Goal: Task Accomplishment & Management: Complete application form

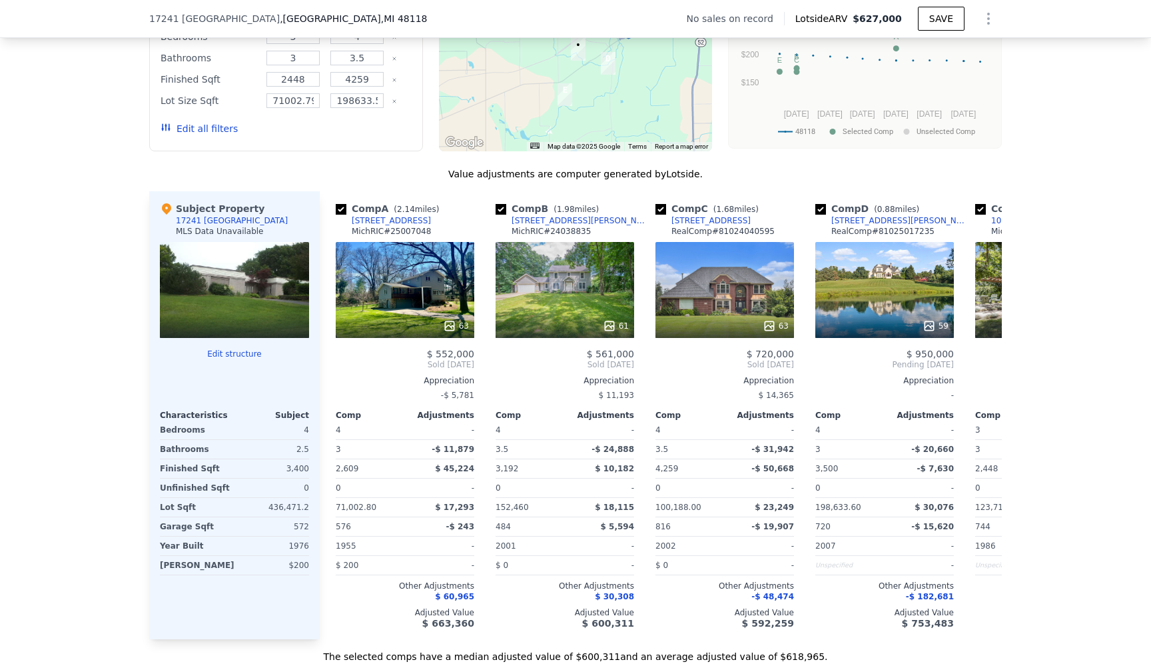
scroll to position [1121, 0]
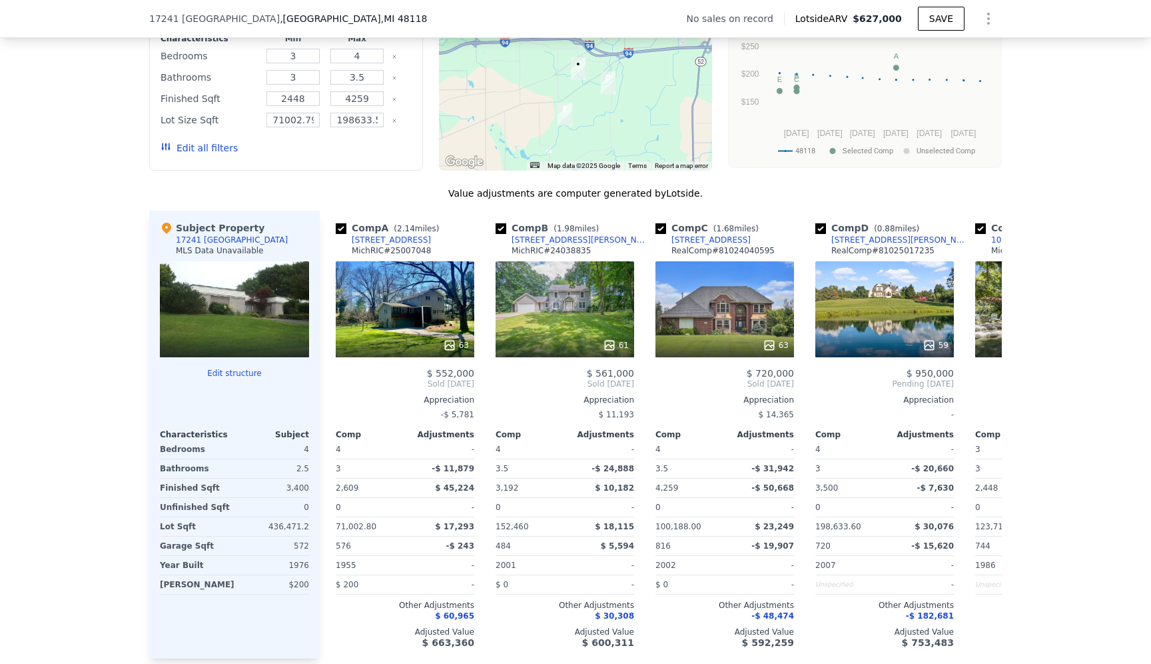
click at [210, 352] on div at bounding box center [234, 345] width 149 height 24
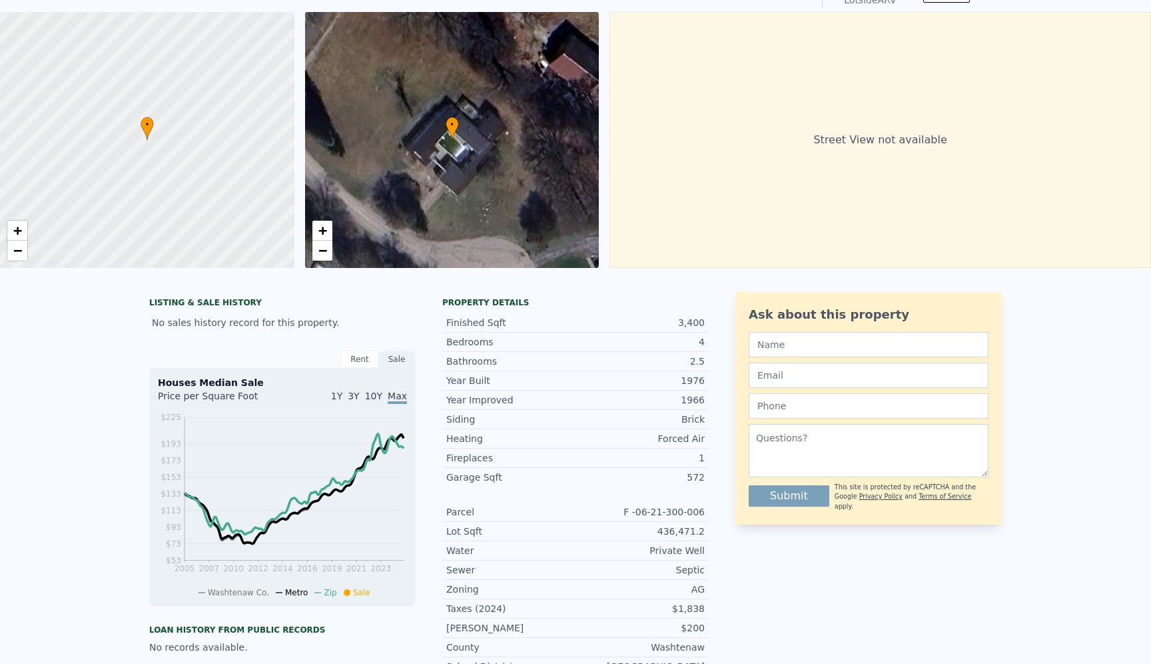
scroll to position [0, 0]
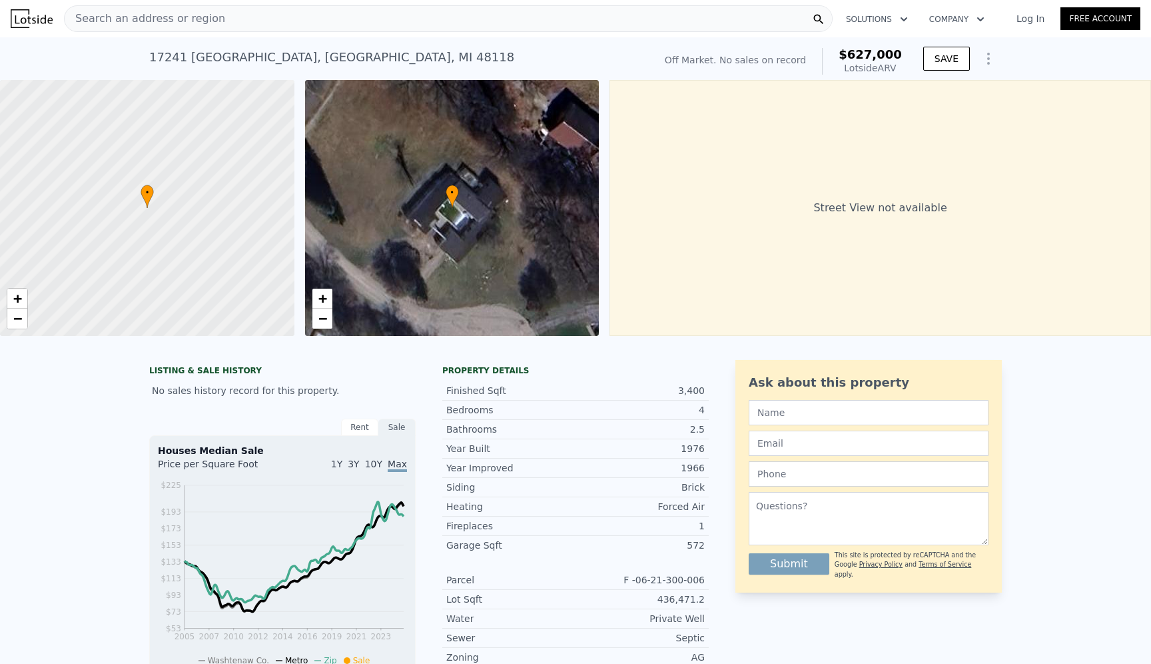
click at [265, 17] on div "Search an address or region" at bounding box center [448, 18] width 769 height 27
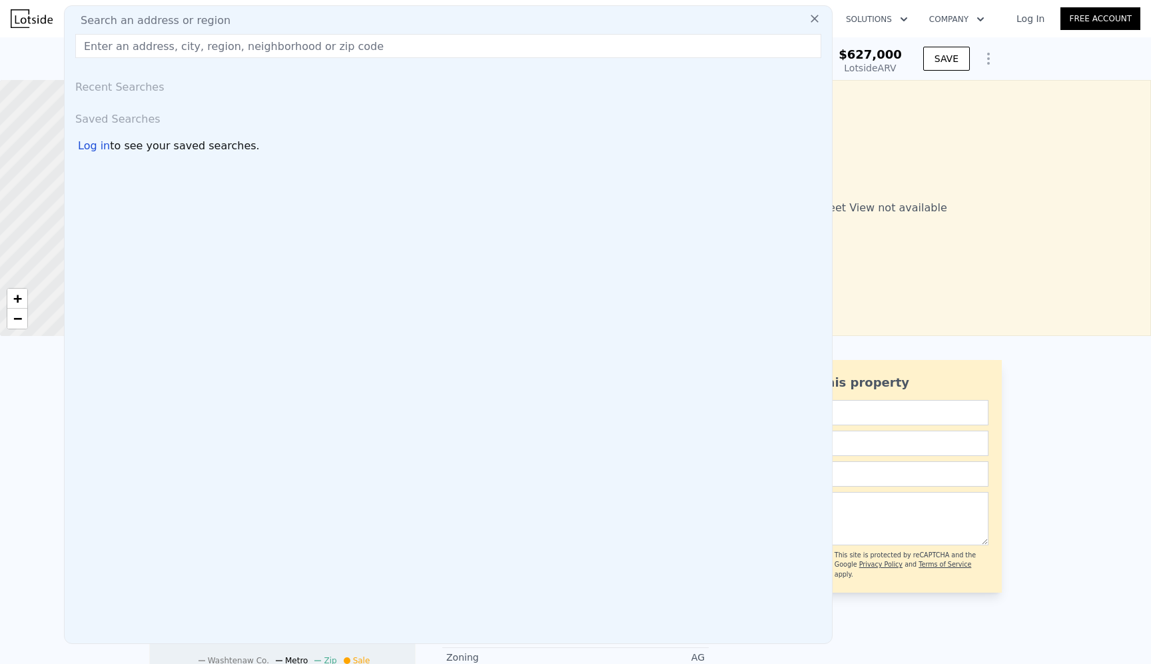
click at [265, 17] on div "Search an address or region" at bounding box center [448, 21] width 757 height 16
click at [248, 49] on input "text" at bounding box center [448, 46] width 746 height 24
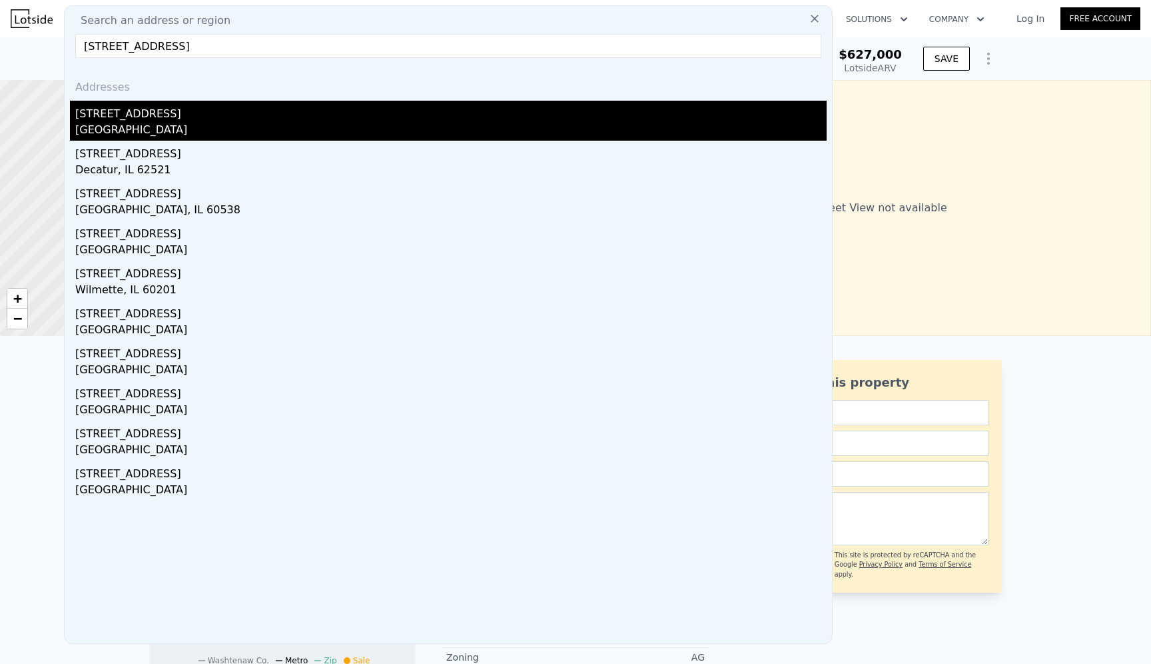
type input "2539 prairie st"
click at [135, 114] on div "[STREET_ADDRESS]" at bounding box center [450, 111] width 751 height 21
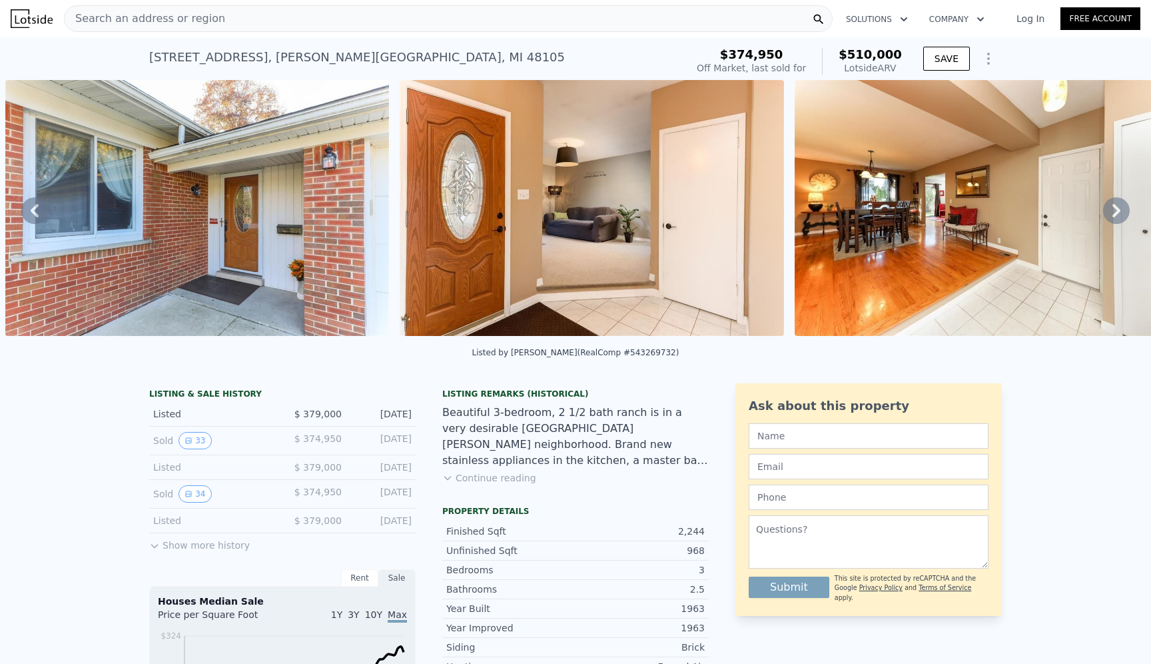
click at [294, 23] on div "Search an address or region" at bounding box center [448, 18] width 769 height 27
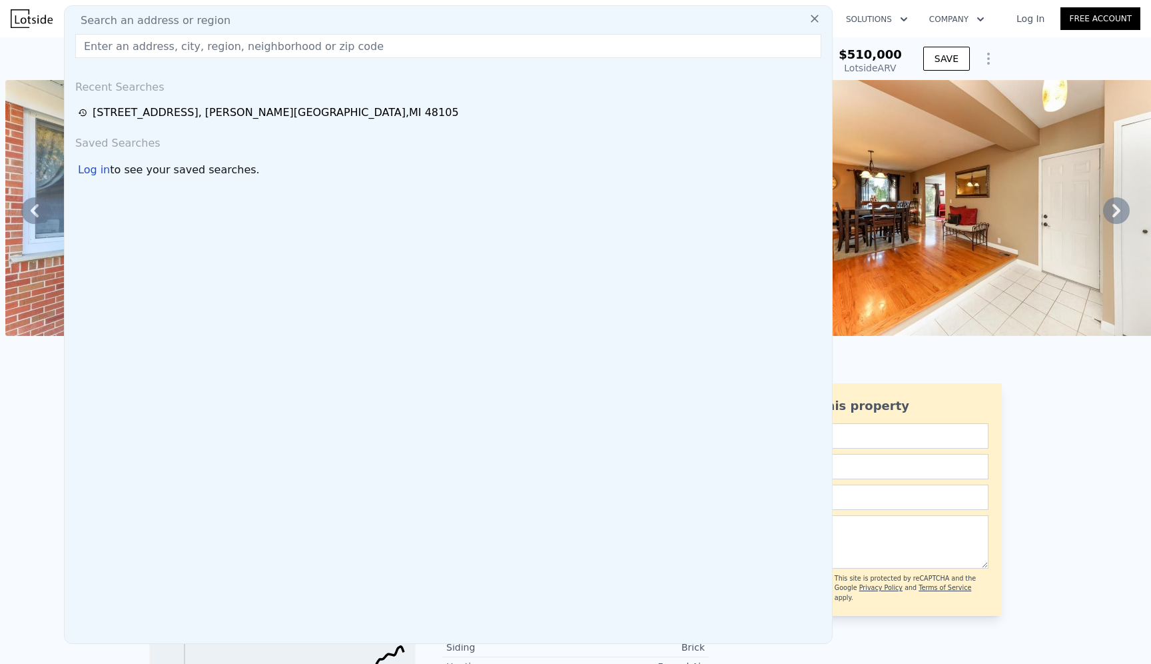
click at [27, 17] on img at bounding box center [32, 18] width 42 height 19
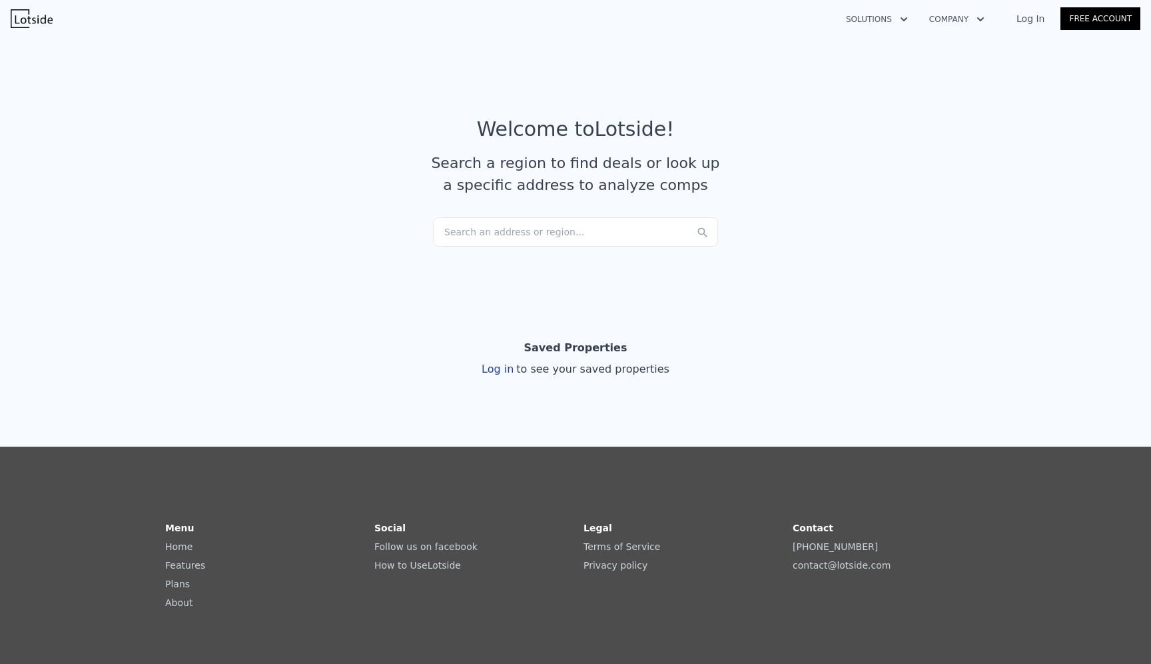
click at [1025, 17] on link "Log In" at bounding box center [1031, 18] width 60 height 13
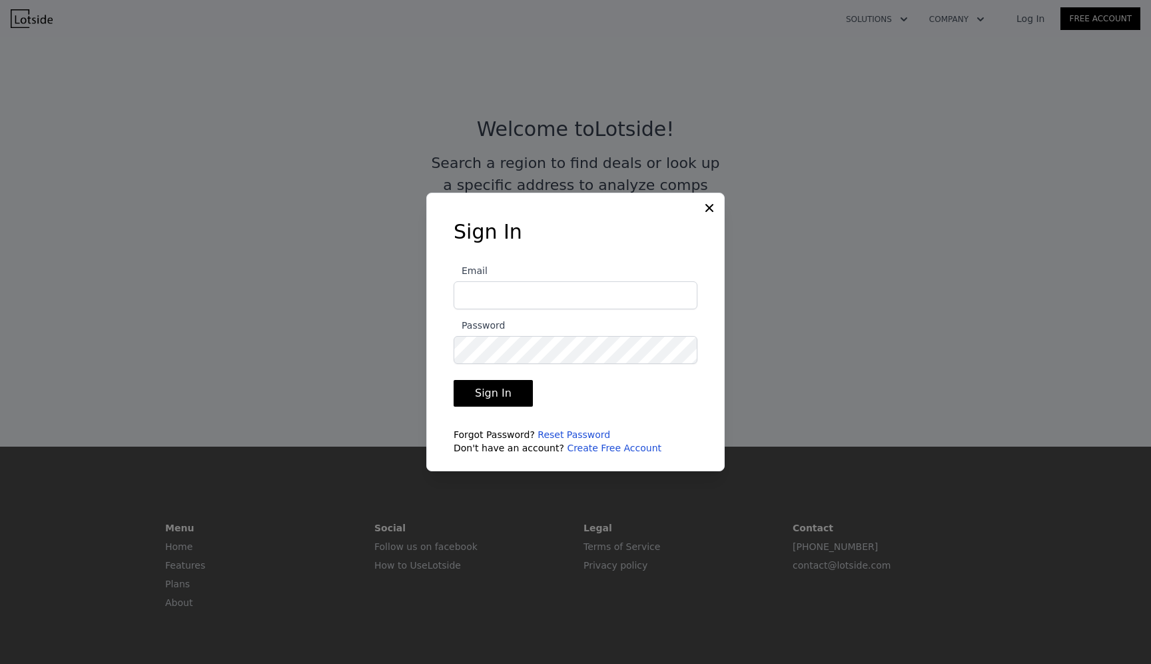
click at [577, 450] on link "Create Free Account" at bounding box center [614, 447] width 95 height 11
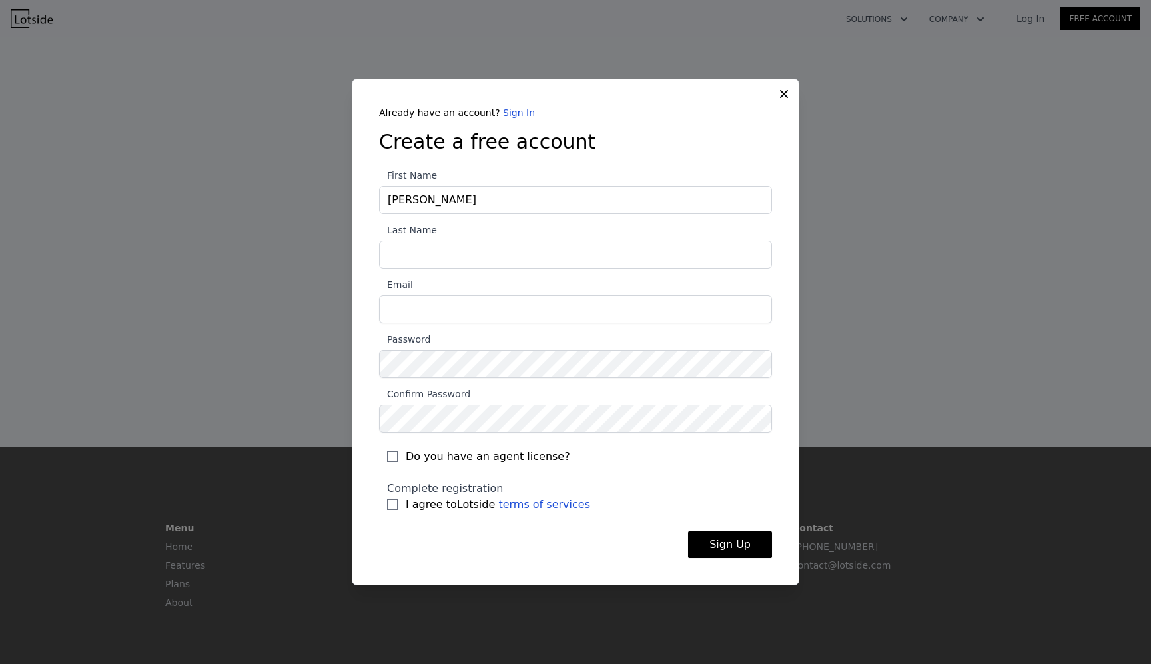
type input "Noah"
type input "Higa"
type input "noahhiga@howardhanna.com"
click at [392, 458] on input "Do you have an agent license?" at bounding box center [392, 456] width 11 height 11
checkbox input "true"
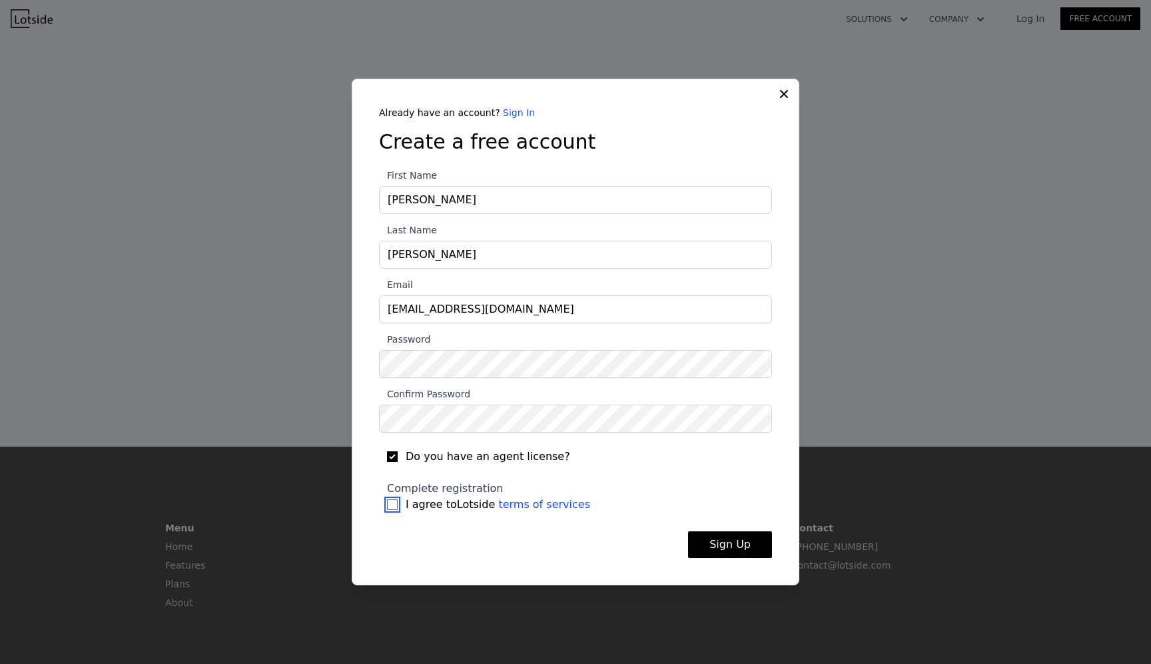
click at [392, 506] on input "I agree to Lotside terms of services" at bounding box center [392, 504] width 11 height 11
checkbox input "true"
click at [715, 547] on button "Sign Up" at bounding box center [730, 544] width 84 height 27
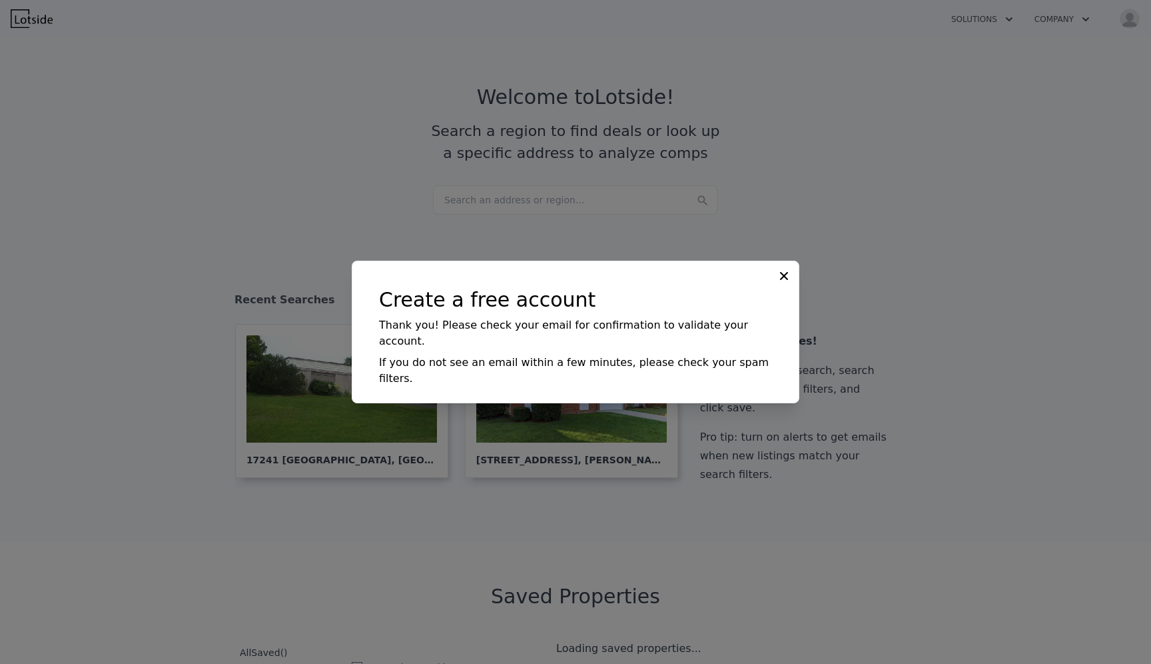
checkbox input "true"
click at [784, 282] on icon at bounding box center [783, 275] width 13 height 13
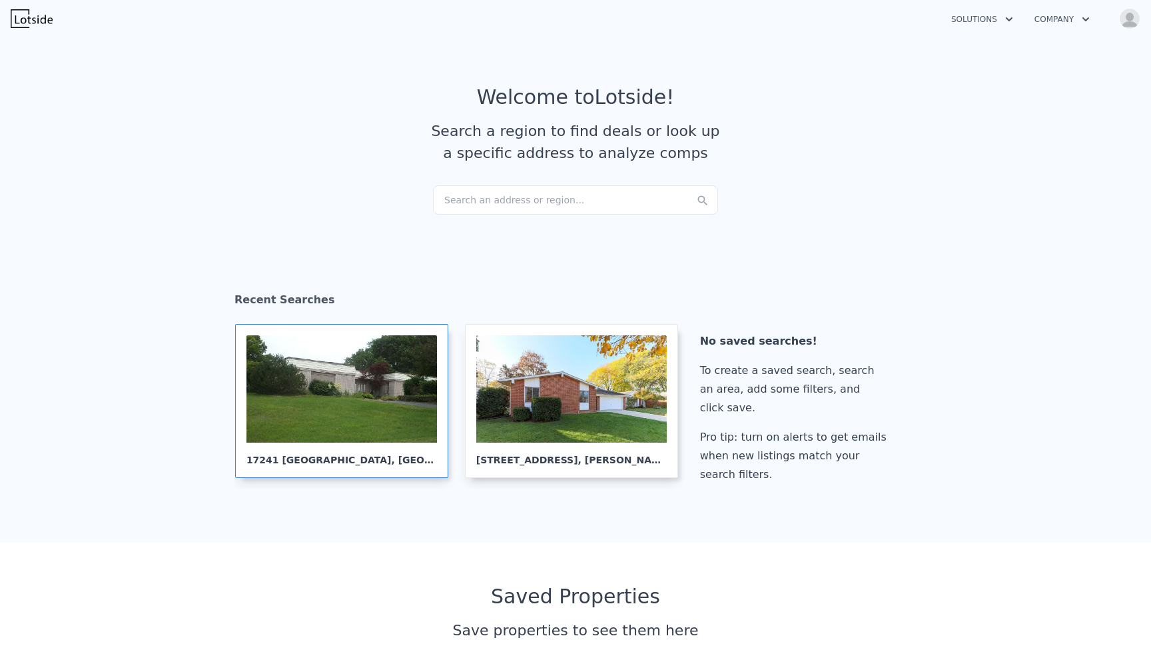
click at [305, 395] on div at bounding box center [342, 388] width 191 height 107
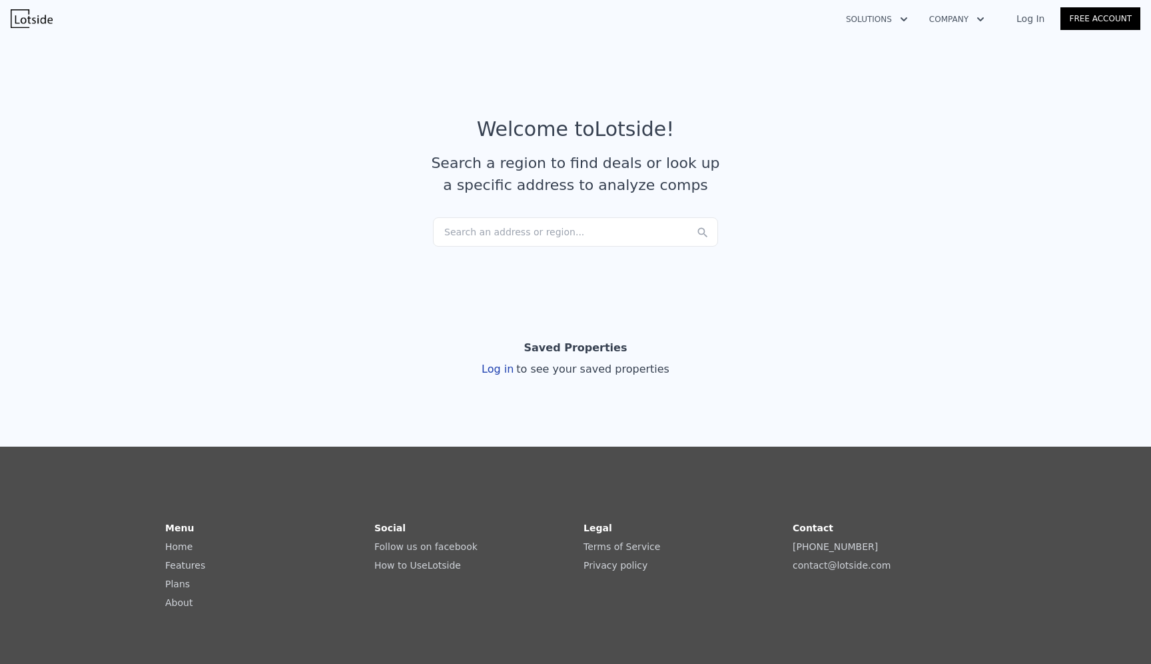
click at [1034, 23] on link "Log In" at bounding box center [1031, 18] width 60 height 13
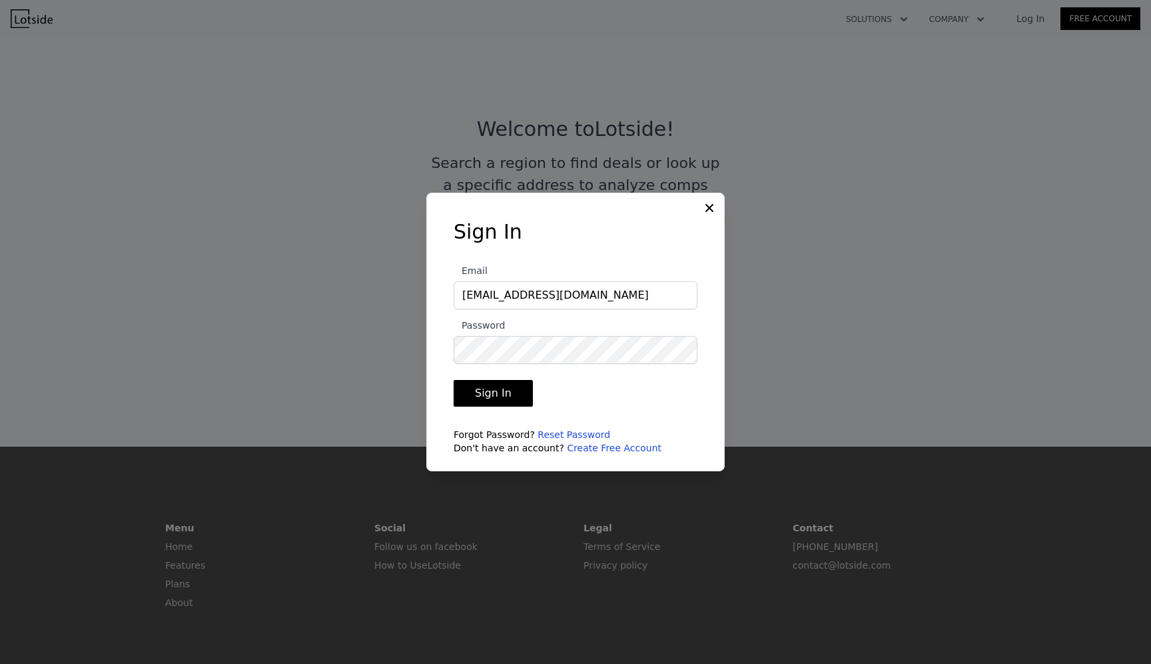
click at [466, 398] on button "Sign In" at bounding box center [493, 393] width 79 height 27
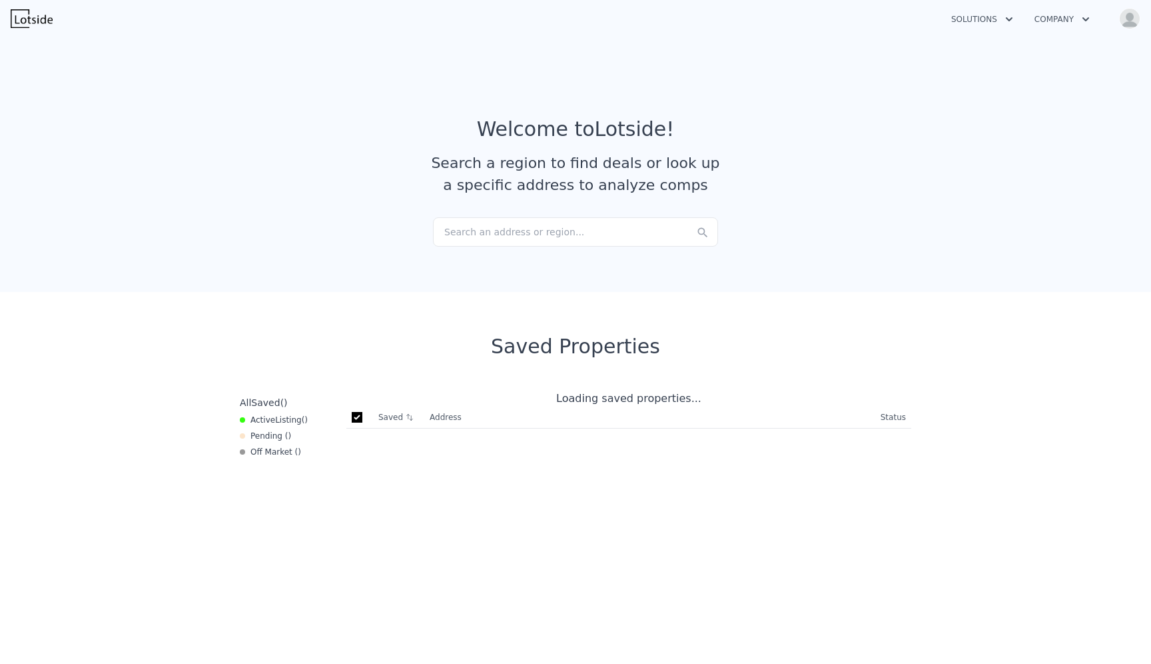
checkbox input "true"
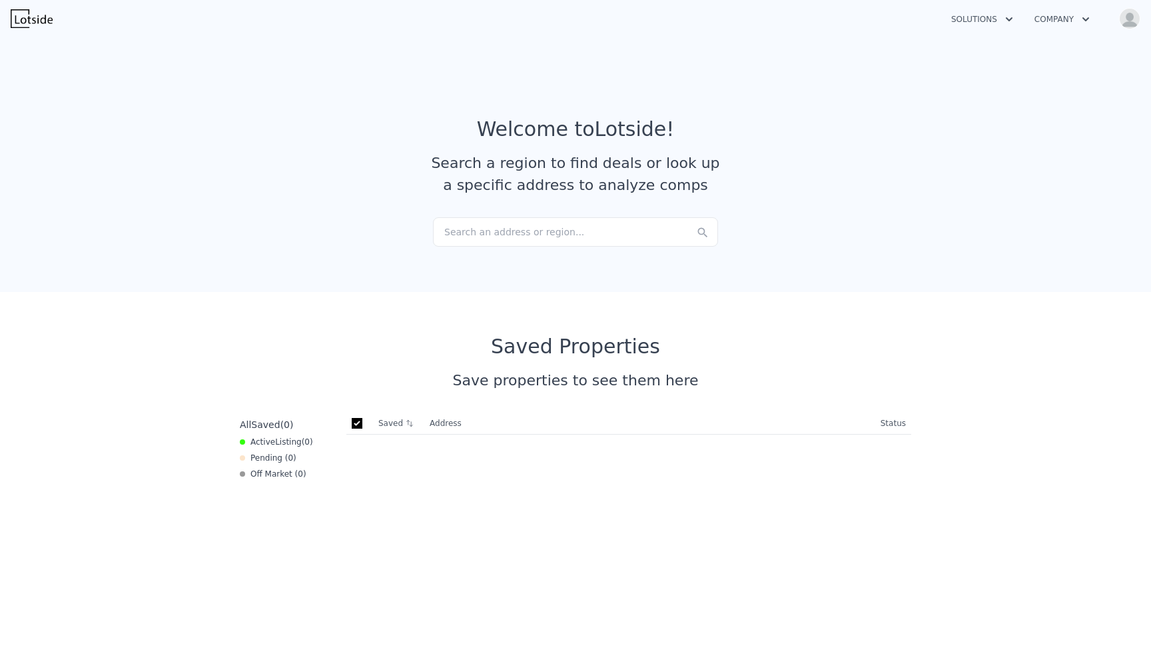
click at [506, 222] on div "Search an address or region..." at bounding box center [575, 231] width 285 height 29
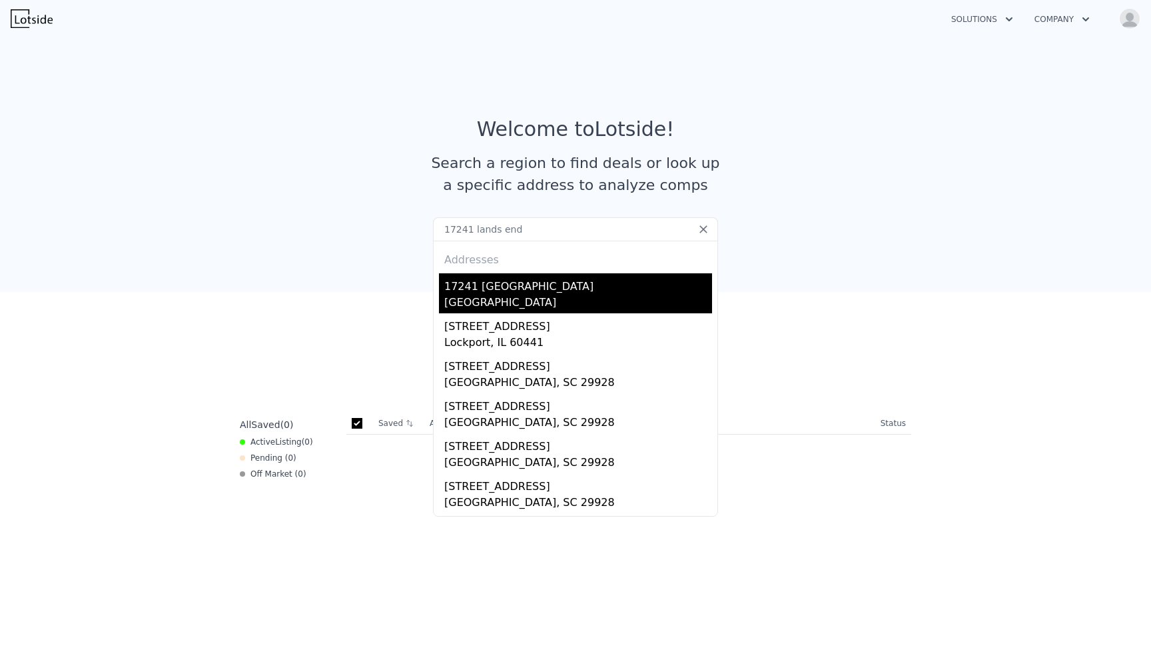
type input "17241 lands end"
click at [518, 298] on div "Washtenaw County, MI 48118" at bounding box center [578, 303] width 268 height 19
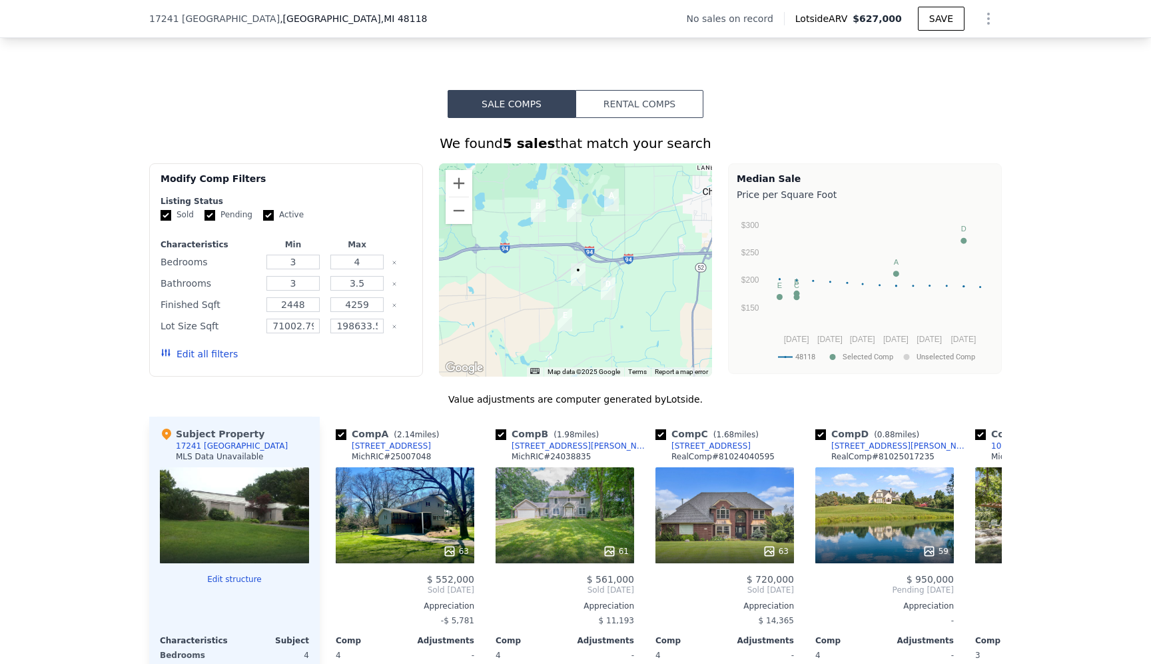
scroll to position [935, 0]
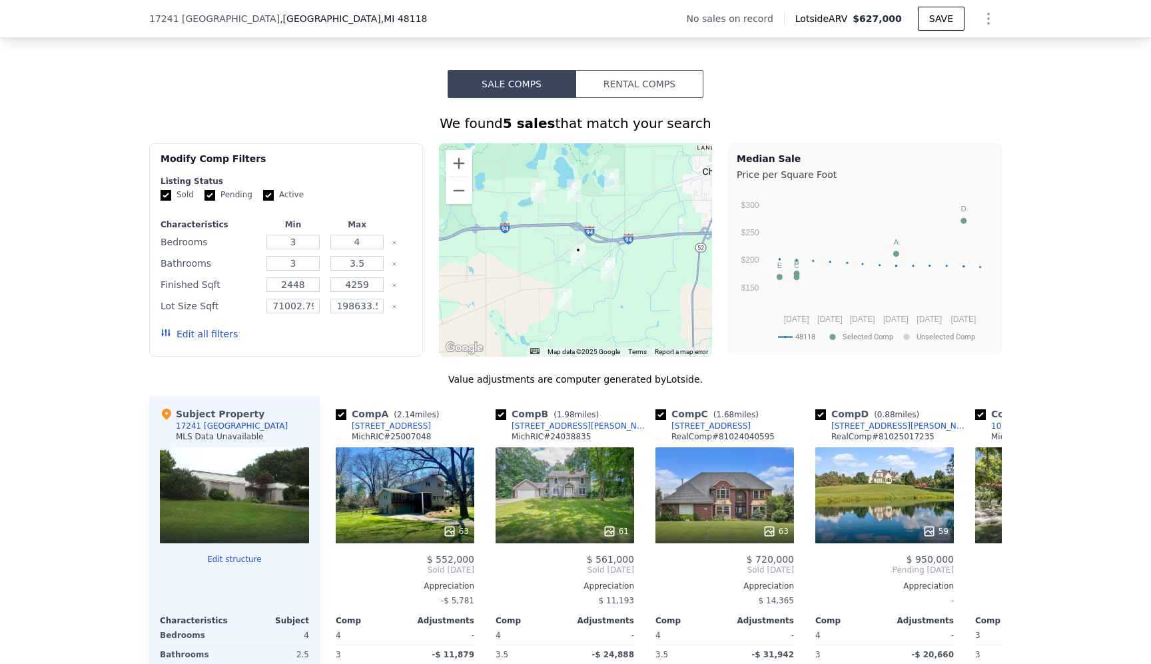
click at [175, 340] on button "Edit all filters" at bounding box center [199, 333] width 77 height 13
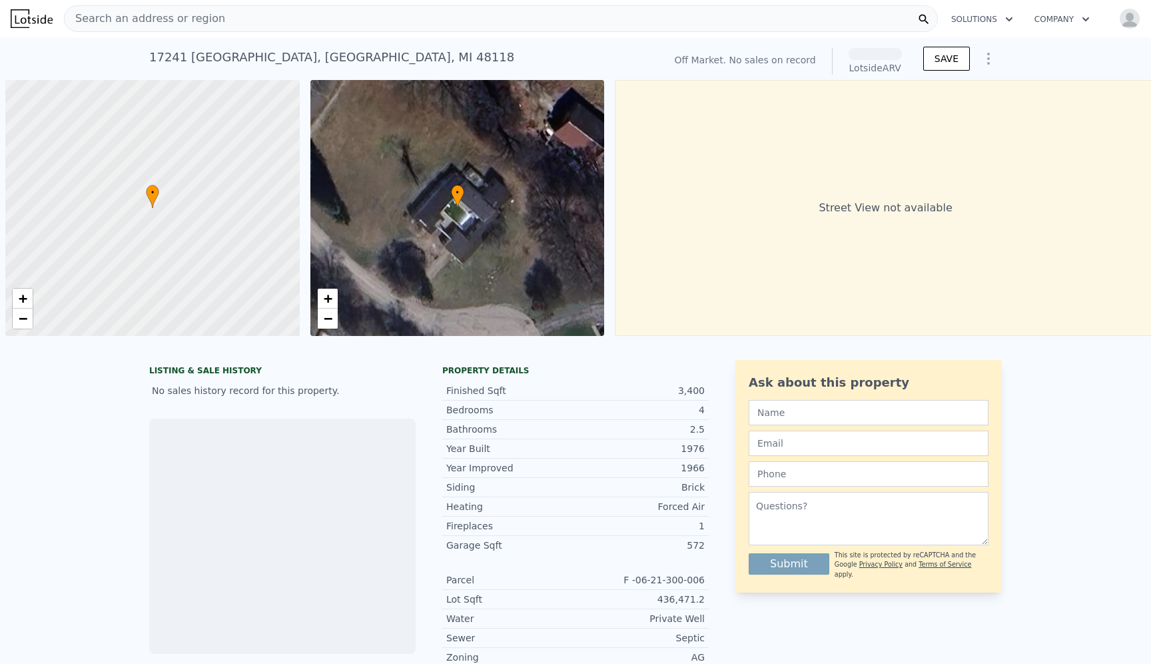
scroll to position [0, 5]
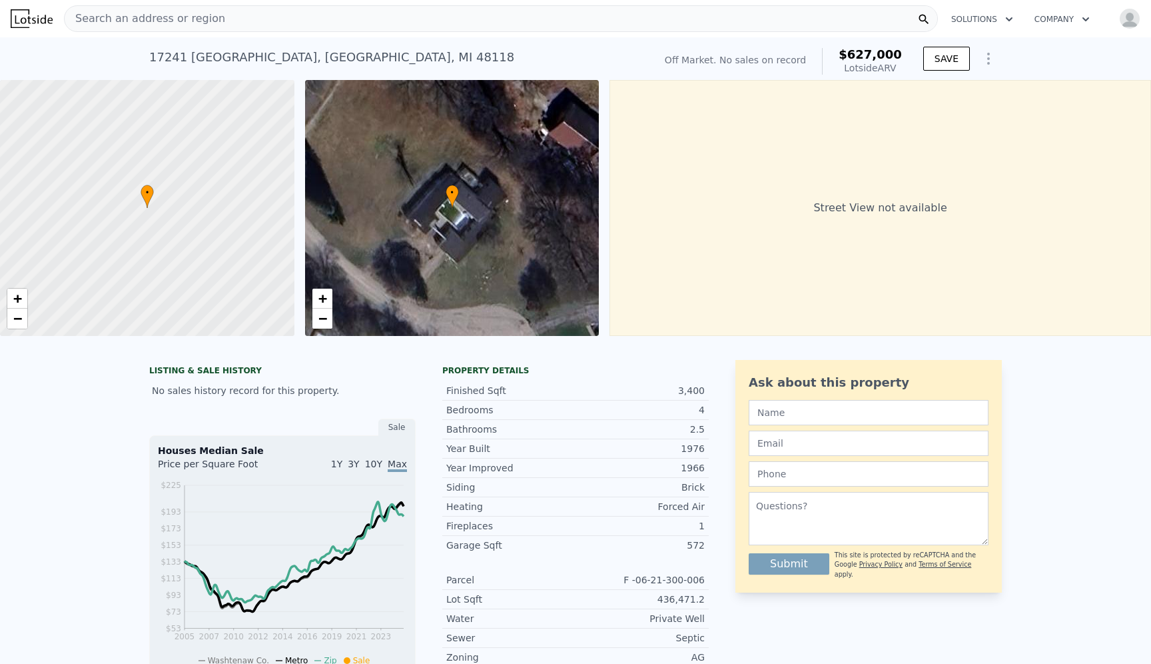
click at [981, 58] on icon "Show Options" at bounding box center [989, 59] width 16 height 16
click at [930, 61] on button "SAVE" at bounding box center [946, 59] width 47 height 24
click at [955, 15] on button "Solutions" at bounding box center [982, 19] width 83 height 24
click at [760, 16] on div "Search an address or region" at bounding box center [501, 18] width 874 height 27
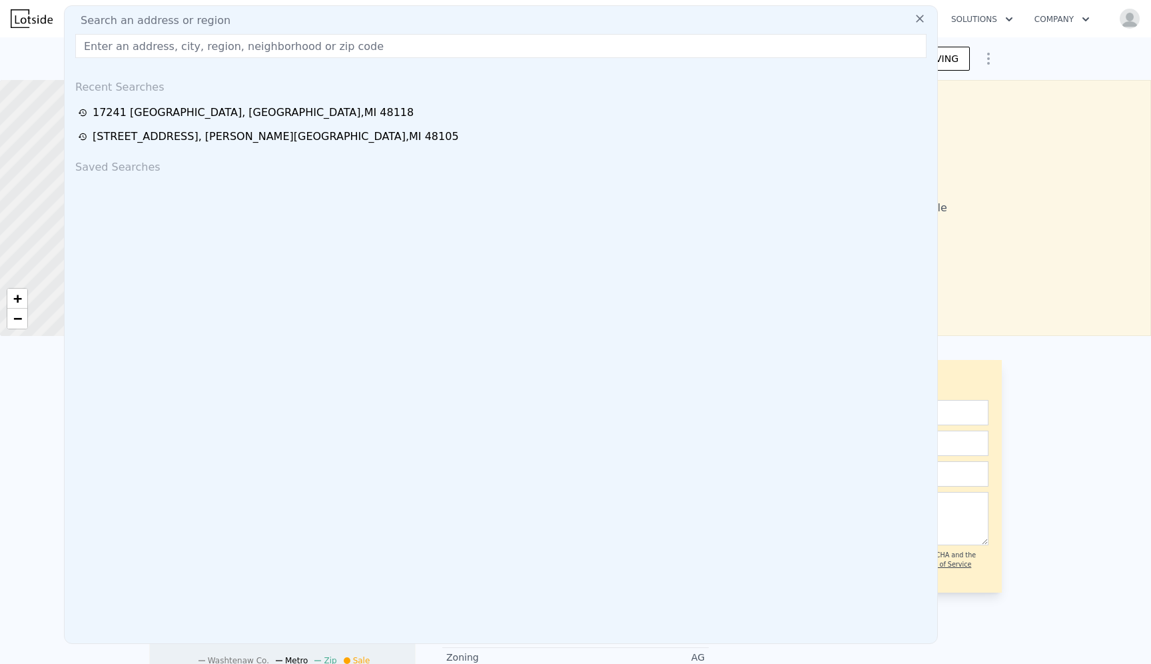
click at [996, 137] on div "Street View not available" at bounding box center [881, 208] width 542 height 256
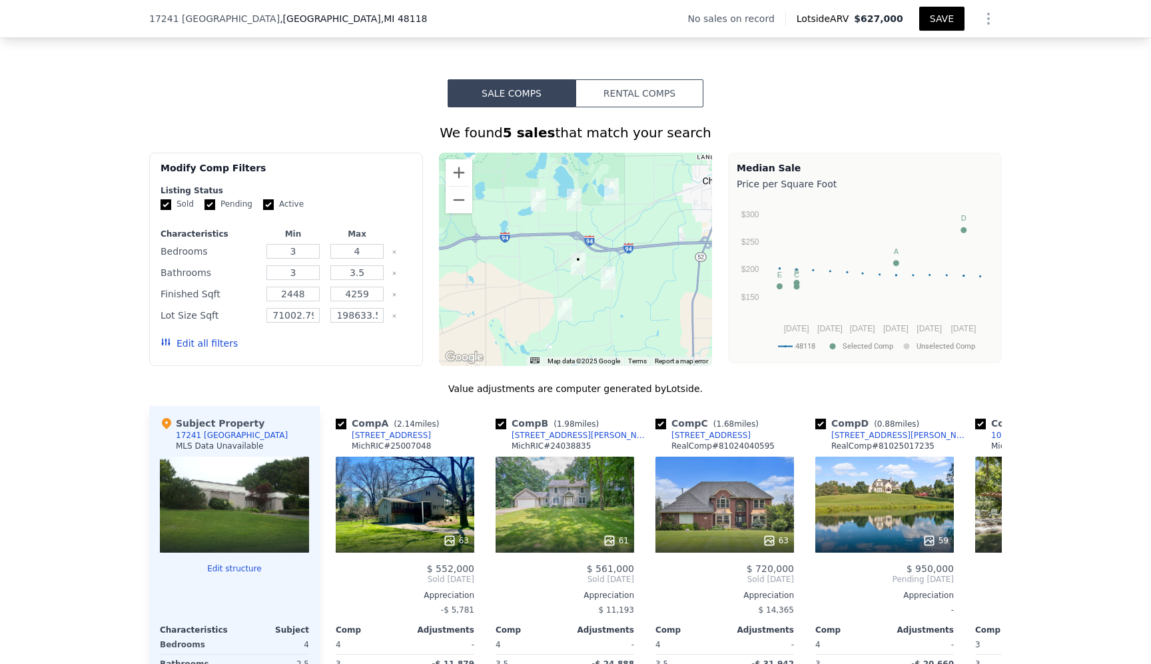
scroll to position [933, 0]
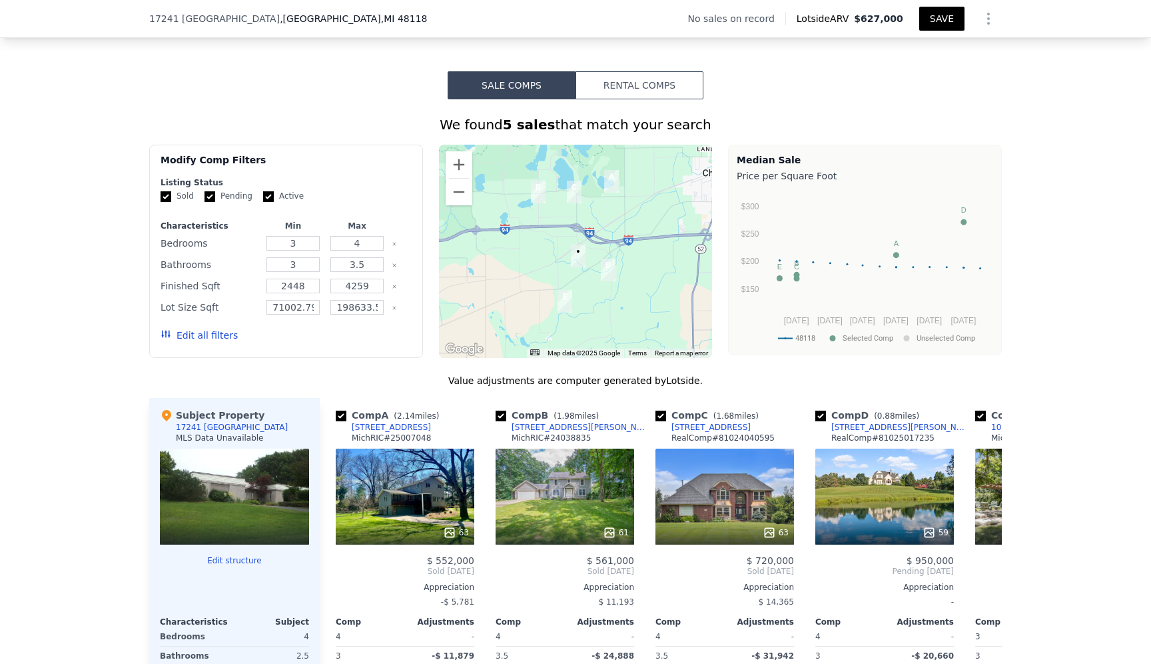
click at [639, 92] on button "Rental Comps" at bounding box center [640, 85] width 128 height 28
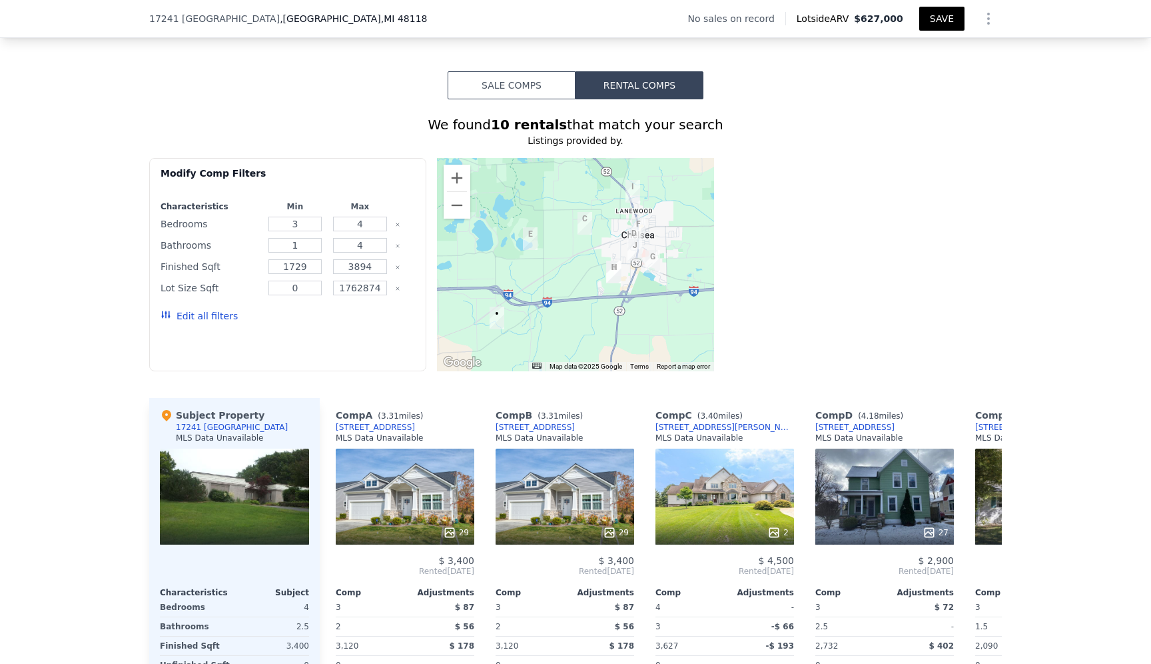
click at [516, 90] on button "Sale Comps" at bounding box center [512, 85] width 128 height 28
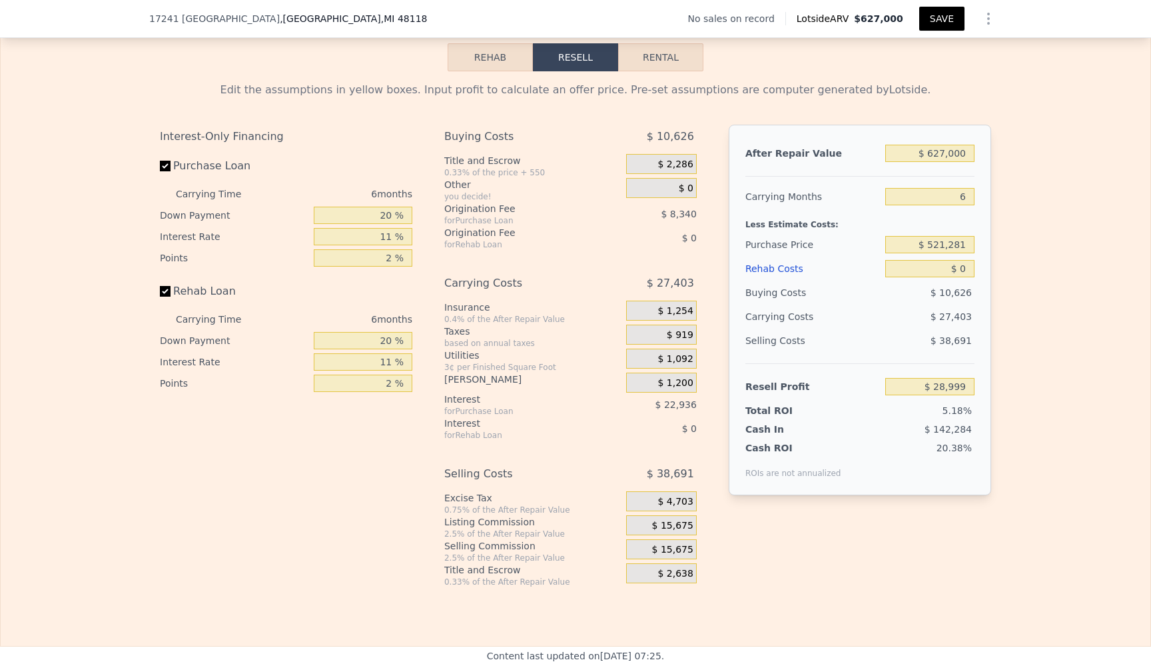
scroll to position [1876, 0]
click at [160, 298] on input "Rehab Loan" at bounding box center [165, 292] width 11 height 11
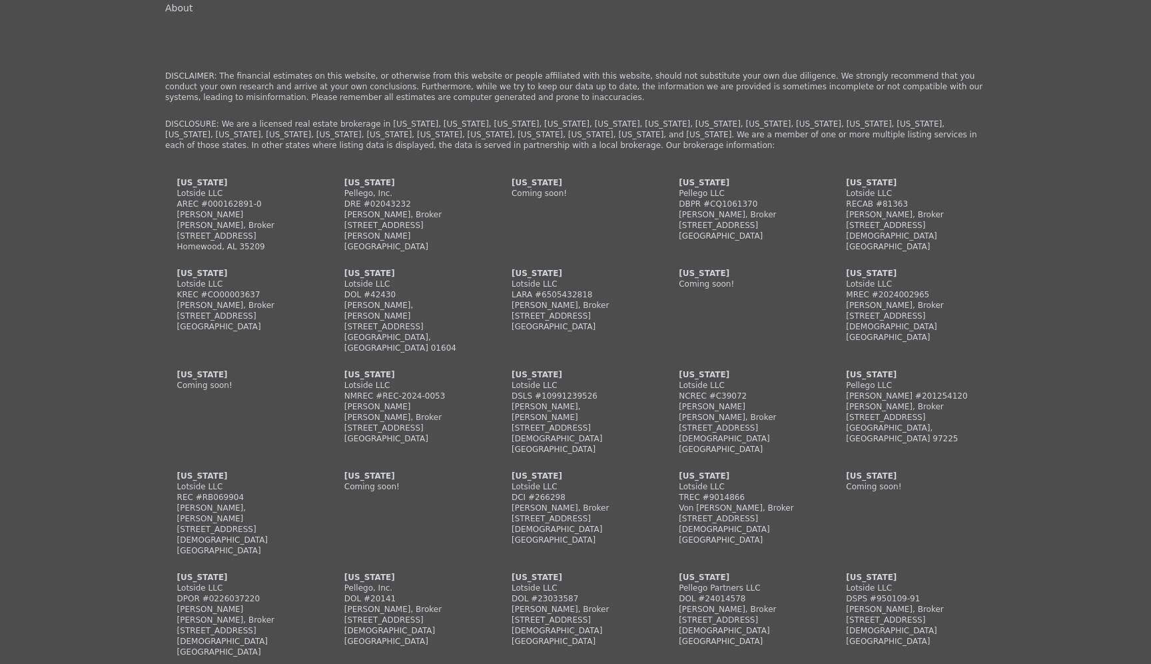
scroll to position [2741, 0]
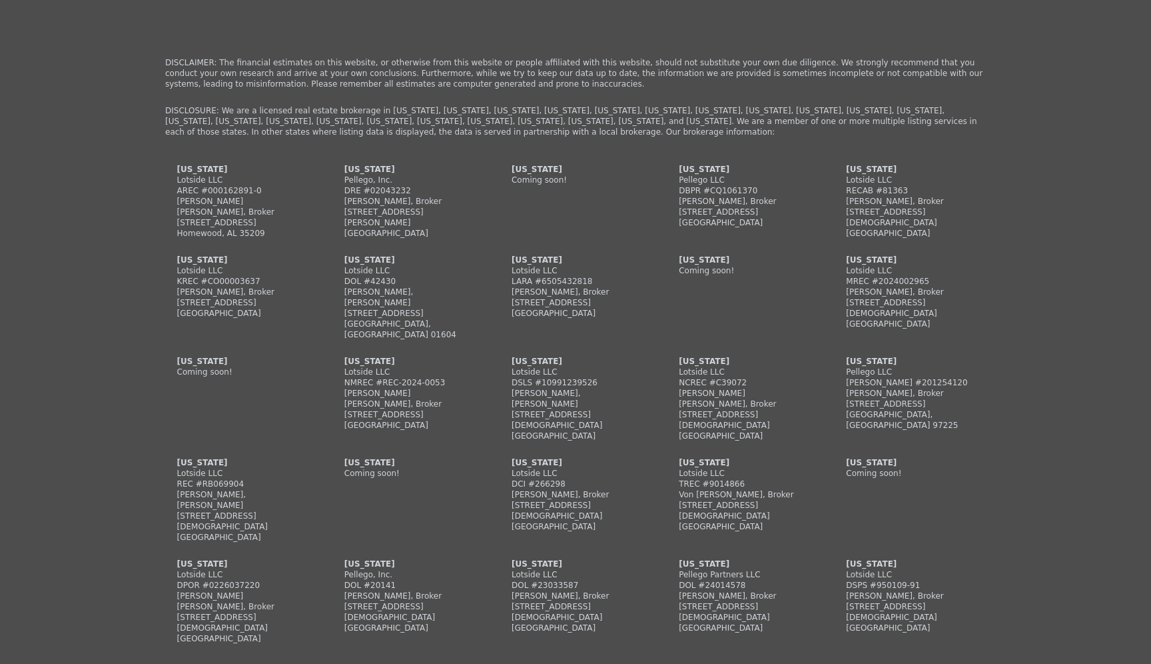
drag, startPoint x: 506, startPoint y: 309, endPoint x: 593, endPoint y: 326, distance: 88.9
click at [593, 326] on div "Alabama Lotside LLC AREC #000162891-0 Joel Smith Hinckley, Broker 2100 Southbri…" at bounding box center [575, 412] width 821 height 496
copy div "860 Washtenaw Ave Ste i #350 Ann Arbor, MI 48108"
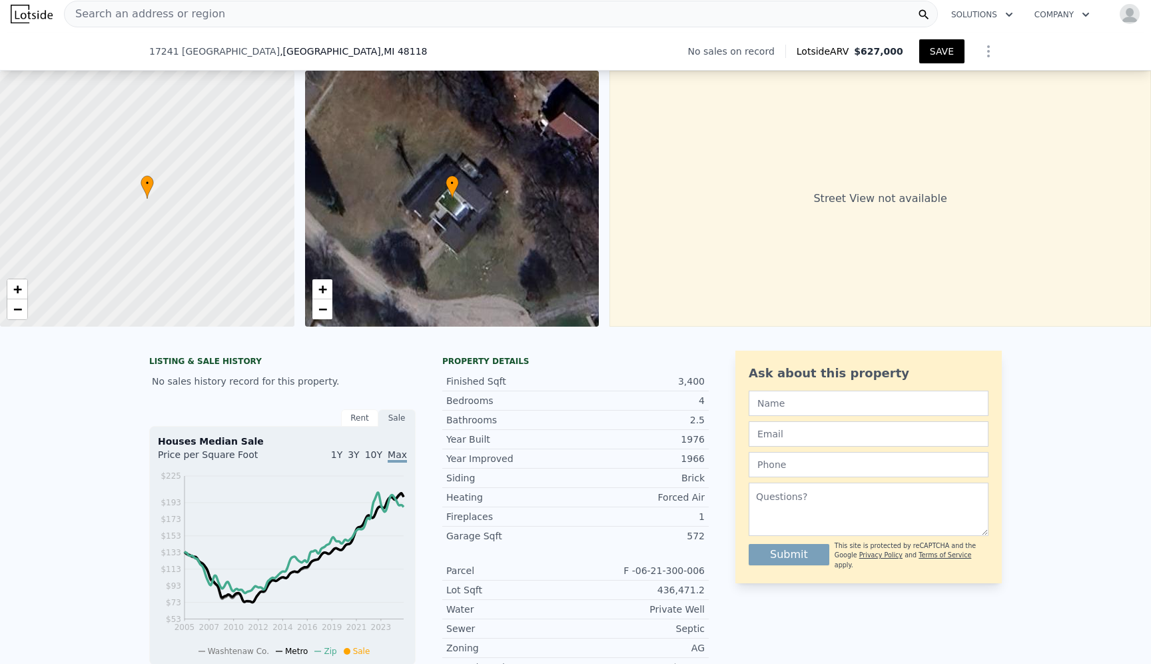
scroll to position [0, 0]
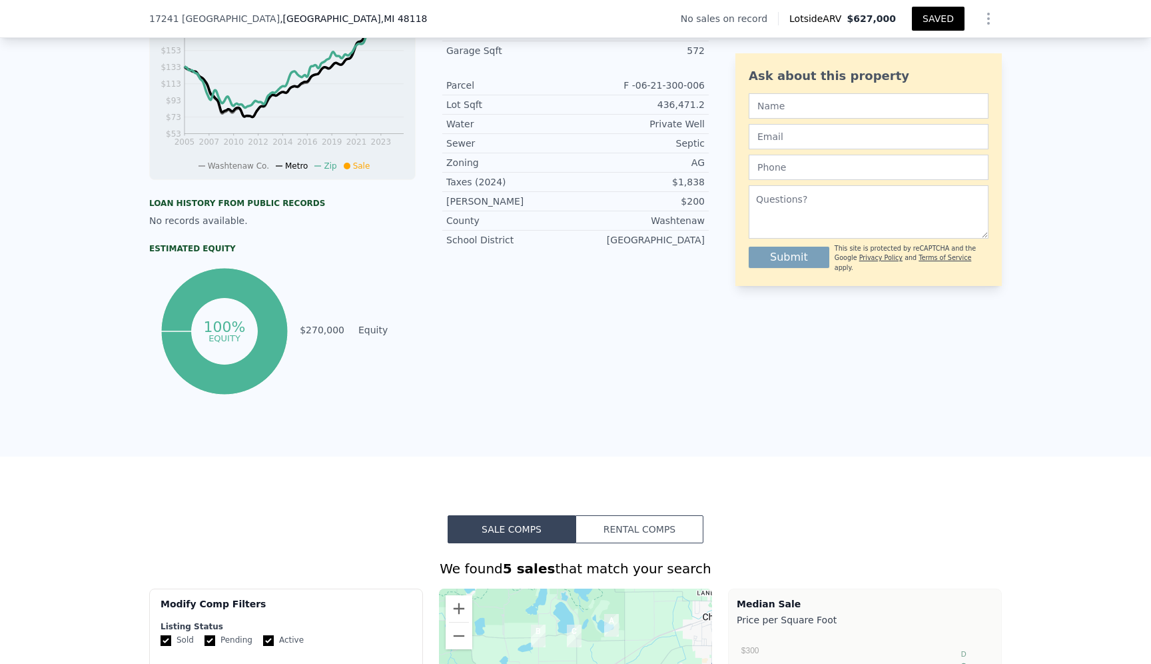
checkbox input "true"
type input "4584"
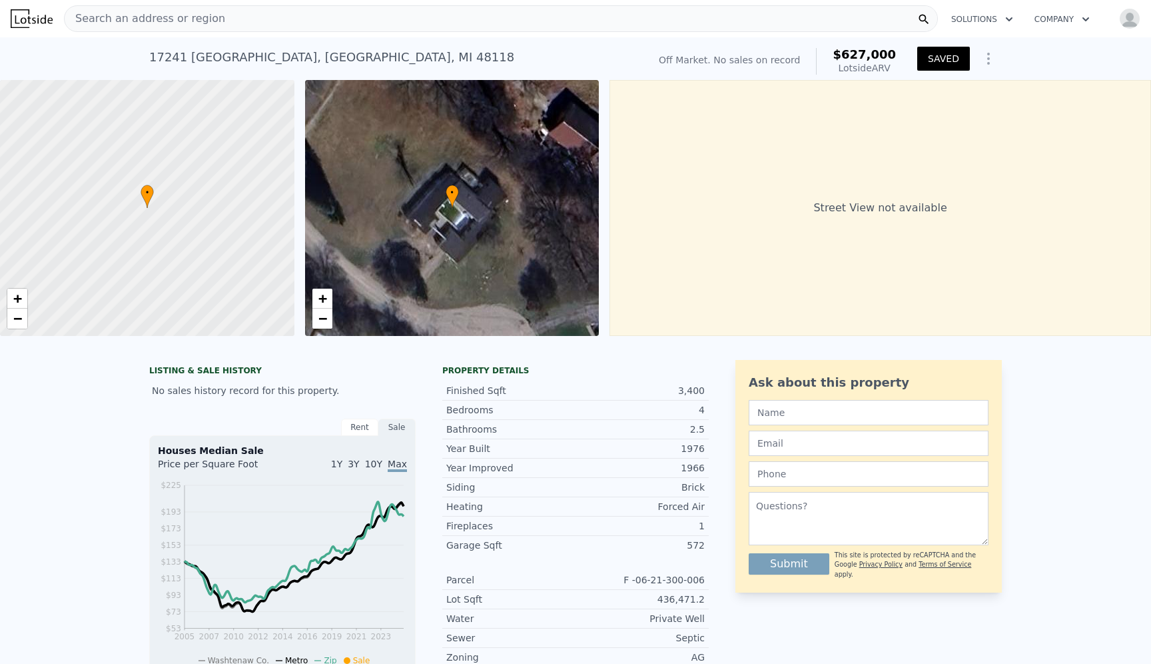
click at [788, 195] on div "Street View not available" at bounding box center [881, 208] width 542 height 256
click at [16, 294] on span "+" at bounding box center [17, 298] width 9 height 17
drag, startPoint x: 167, startPoint y: 240, endPoint x: 105, endPoint y: 199, distance: 75.0
click at [105, 199] on div at bounding box center [147, 208] width 353 height 307
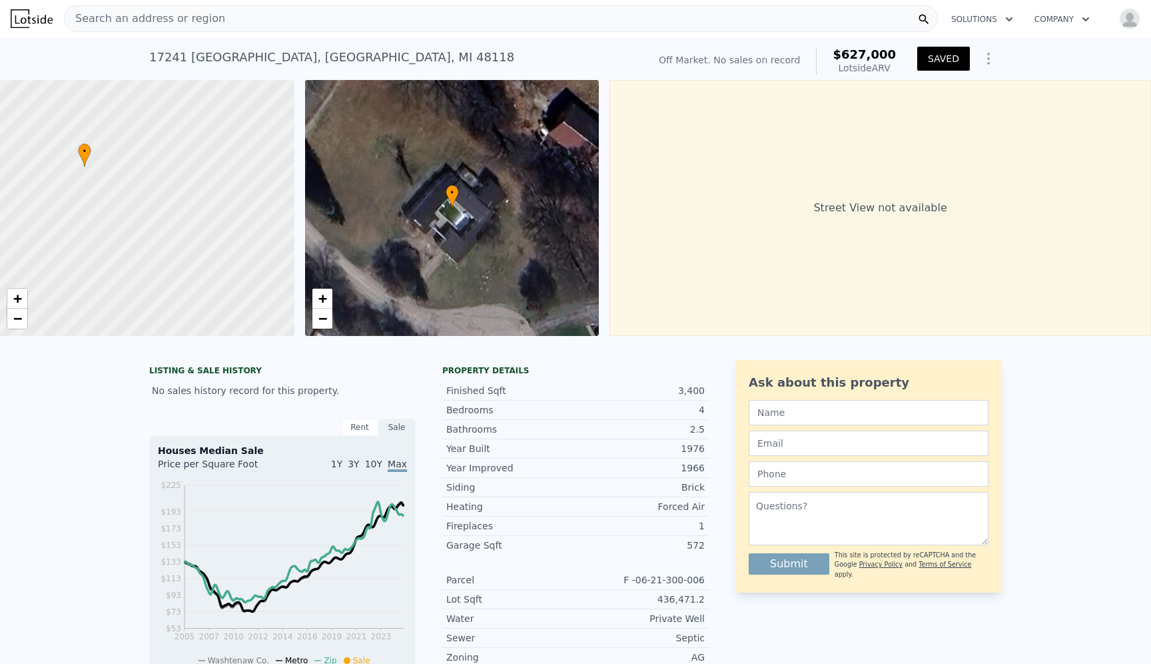
click at [1124, 19] on img "button" at bounding box center [1129, 18] width 21 height 21
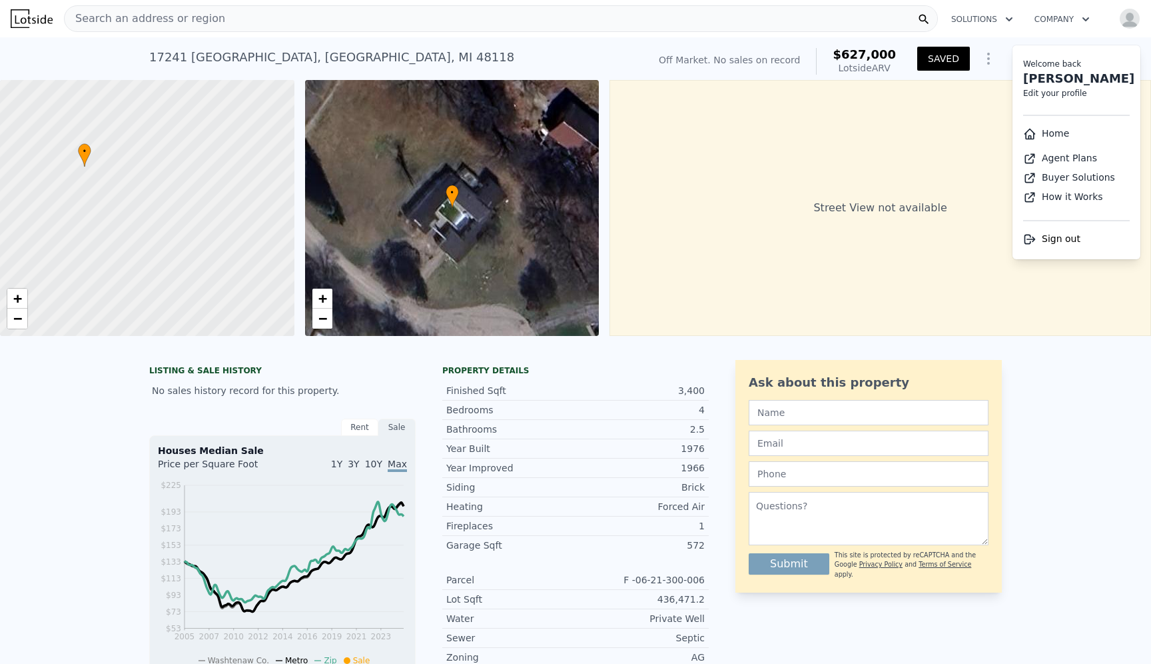
click at [1047, 131] on link "Home" at bounding box center [1046, 133] width 46 height 11
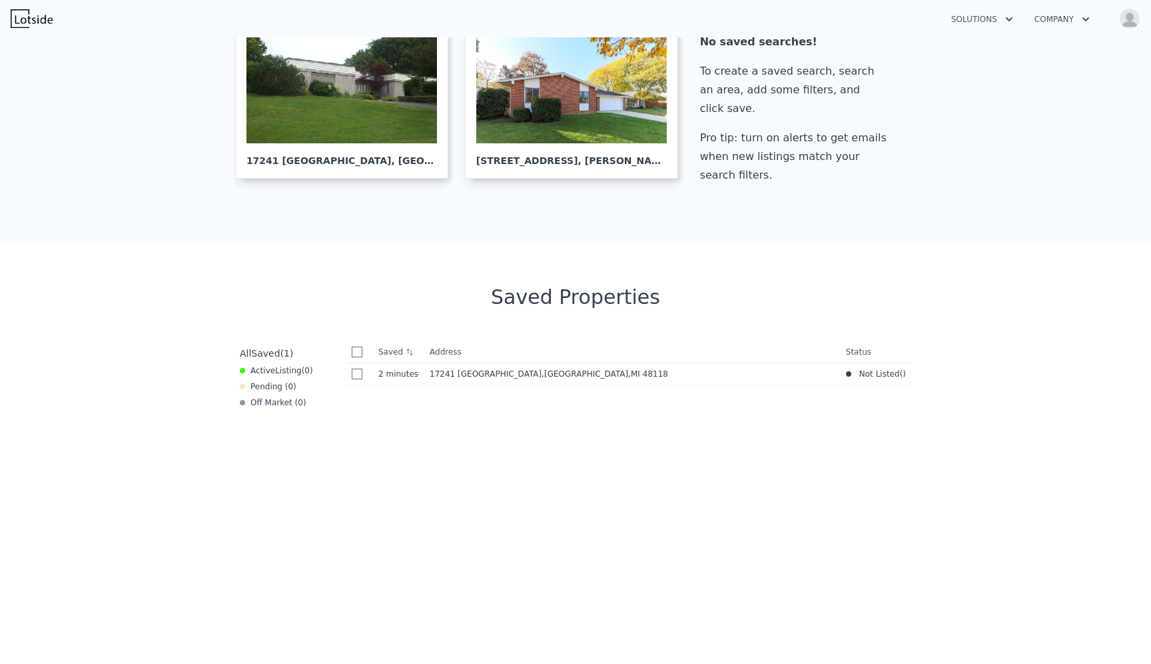
scroll to position [308, 0]
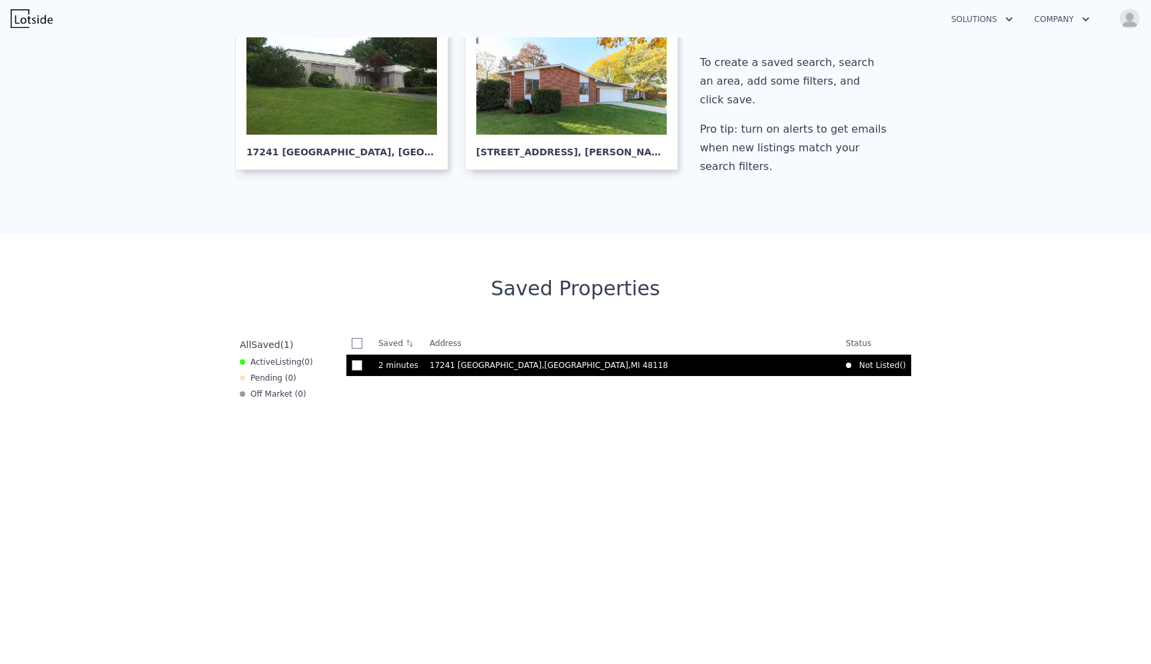
click at [542, 366] on span ", Washtenaw County , MI 48118" at bounding box center [608, 364] width 132 height 9
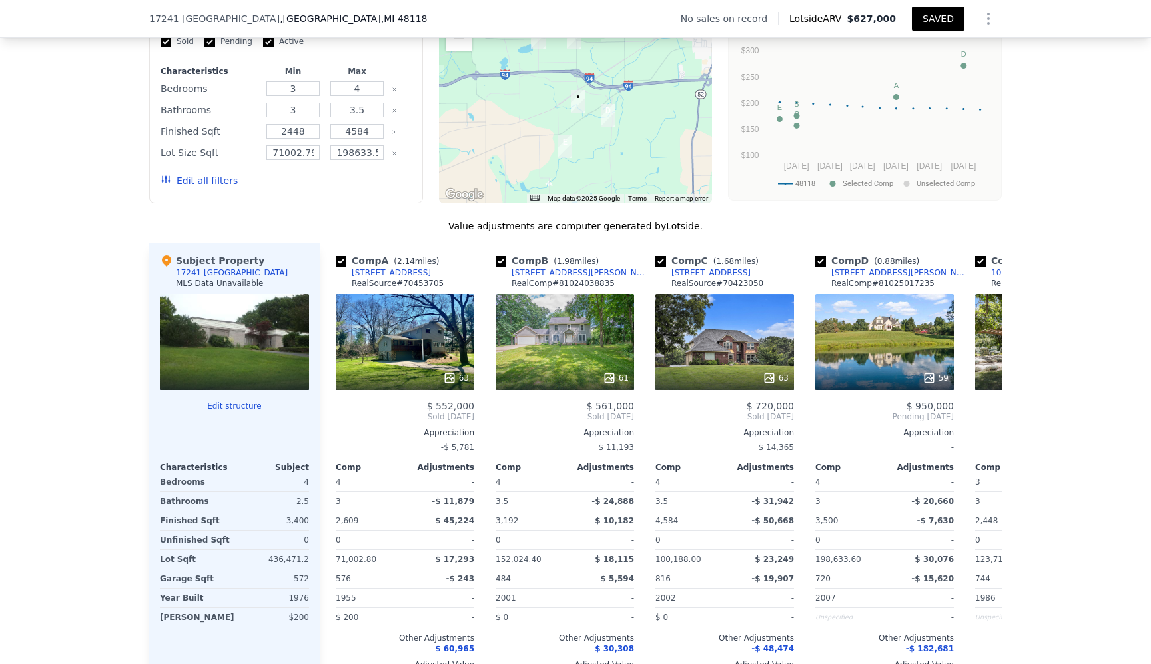
scroll to position [1091, 0]
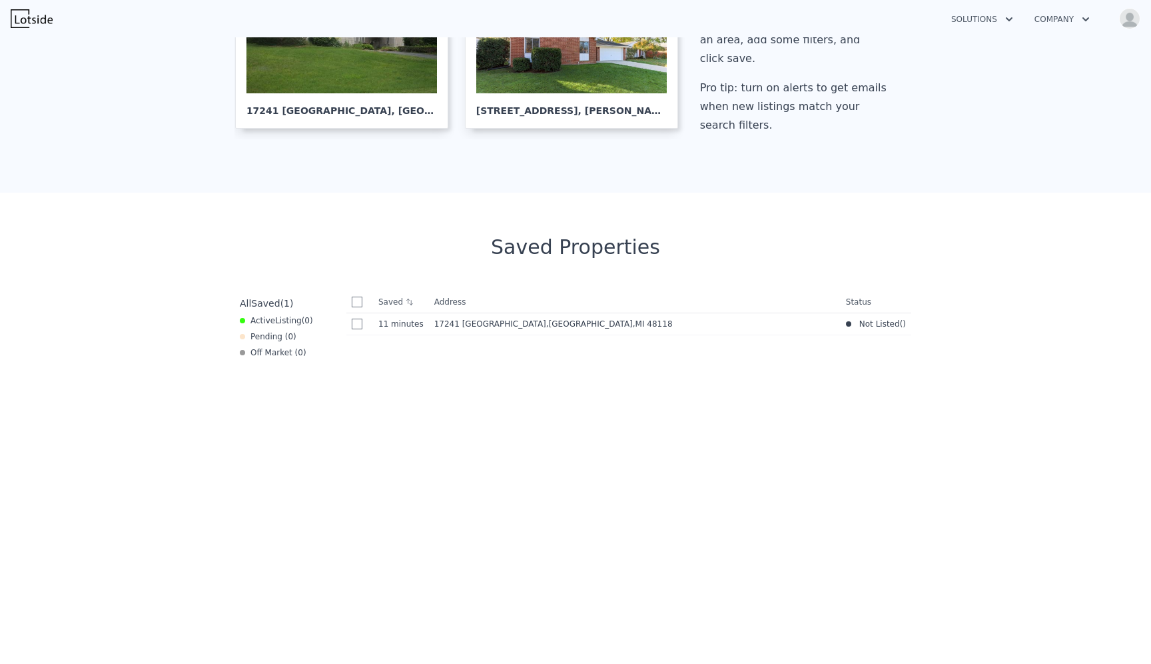
scroll to position [516, 0]
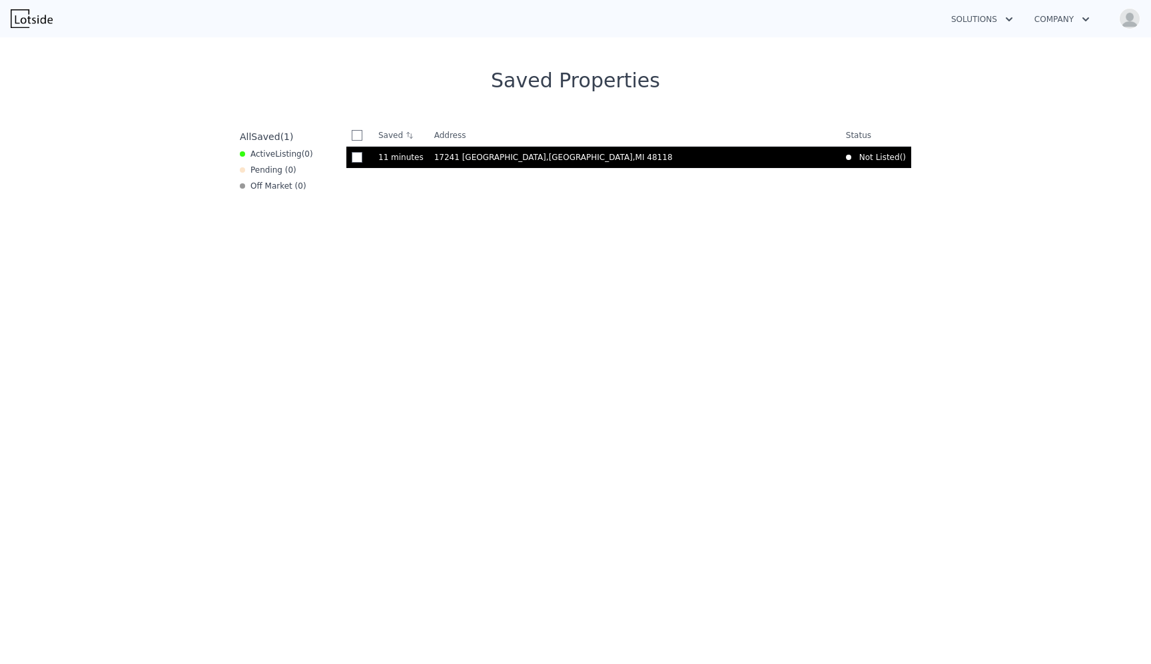
click at [458, 155] on span "17241 [GEOGRAPHIC_DATA]" at bounding box center [490, 157] width 112 height 9
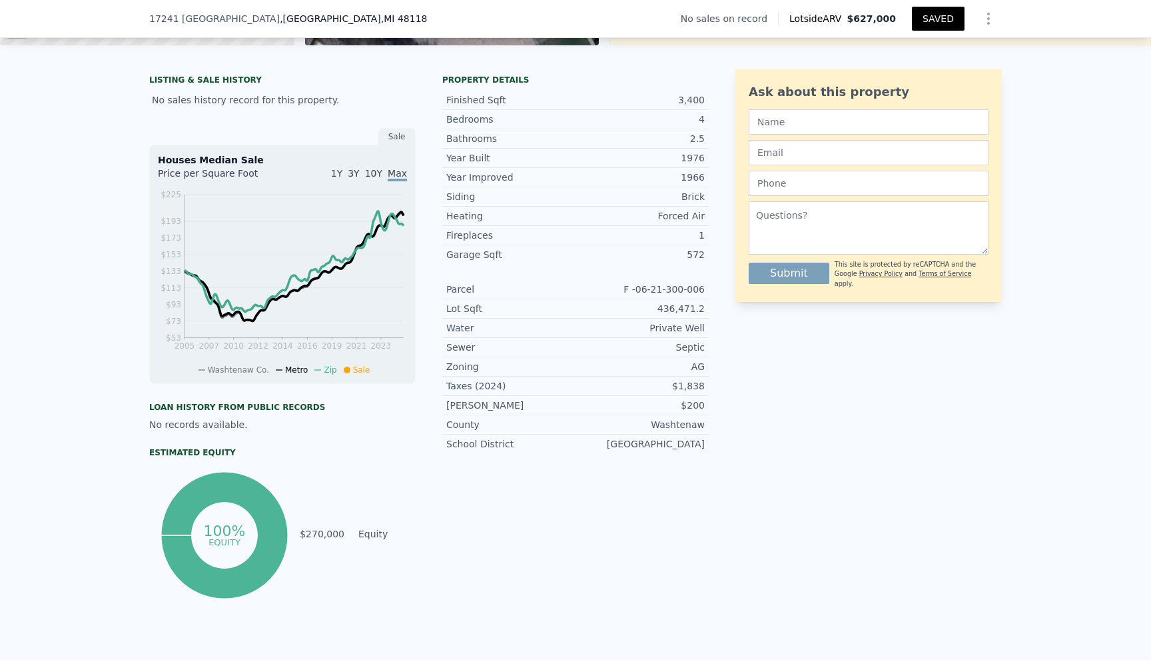
scroll to position [287, 0]
